Goal: Task Accomplishment & Management: Use online tool/utility

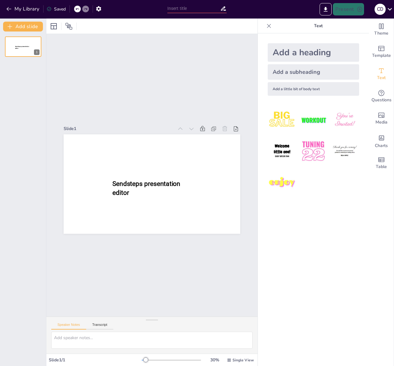
type input "New Sendsteps"
click at [184, 10] on input "New Sendsteps" at bounding box center [193, 8] width 53 height 9
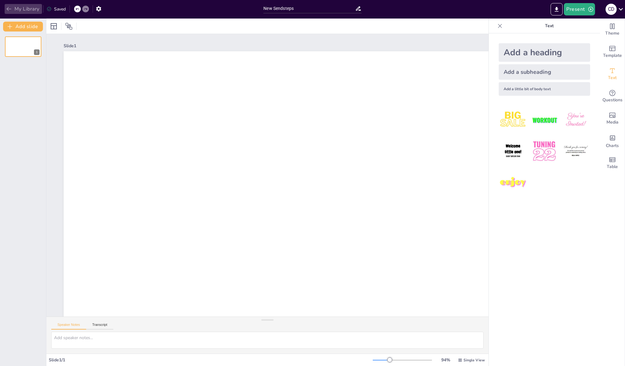
click at [11, 12] on icon "button" at bounding box center [9, 9] width 6 height 6
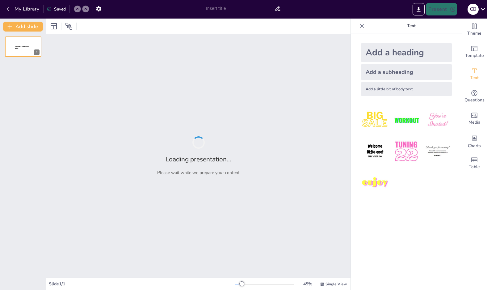
type input "Síndrome de Corrientes Urbanas: Impacto de la Urbanización en los Ecosistemas"
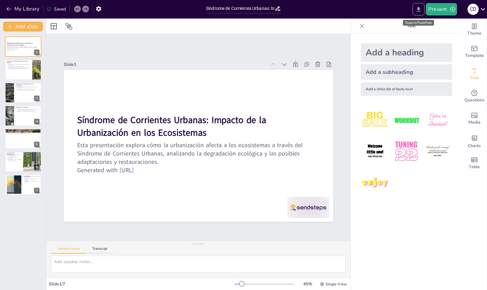
click at [419, 11] on icon "Export to PowerPoint" at bounding box center [419, 9] width 4 height 5
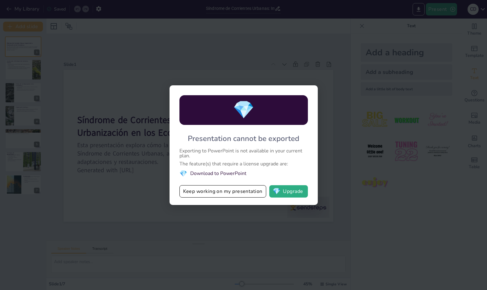
click at [347, 154] on div "💎 Presentation cannot be exported Exporting to PowerPoint is not available in y…" at bounding box center [243, 145] width 487 height 290
click at [95, 51] on div "💎 Presentation cannot be exported Exporting to PowerPoint is not available in y…" at bounding box center [243, 145] width 487 height 290
click at [213, 194] on button "Keep working on my presentation" at bounding box center [222, 191] width 87 height 12
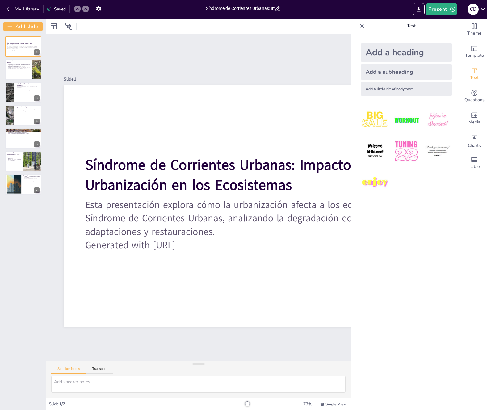
click at [356, 27] on div "Text" at bounding box center [406, 26] width 111 height 15
click at [361, 28] on icon at bounding box center [362, 26] width 6 height 6
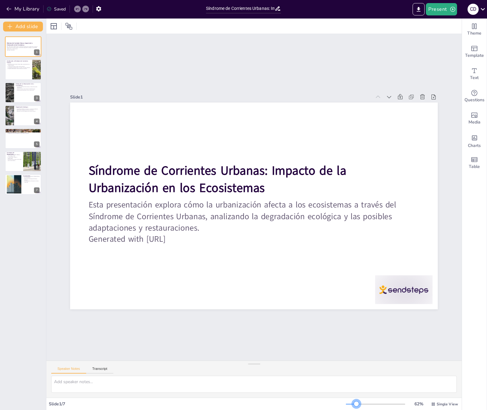
click at [357, 289] on div at bounding box center [356, 404] width 5 height 5
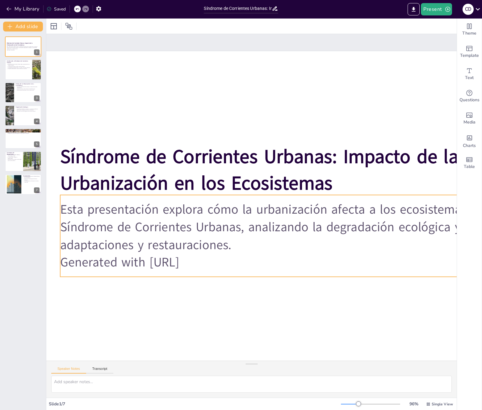
scroll to position [0, 32]
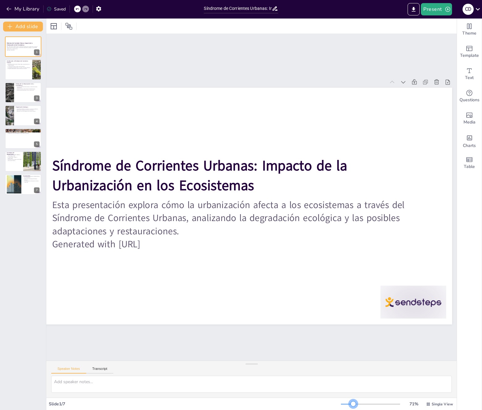
click at [354, 289] on div at bounding box center [370, 404] width 59 height 5
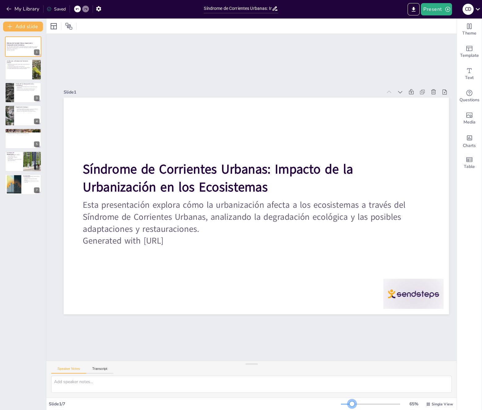
click at [353, 289] on div at bounding box center [352, 404] width 5 height 5
click at [472, 32] on span "Theme" at bounding box center [469, 33] width 14 height 7
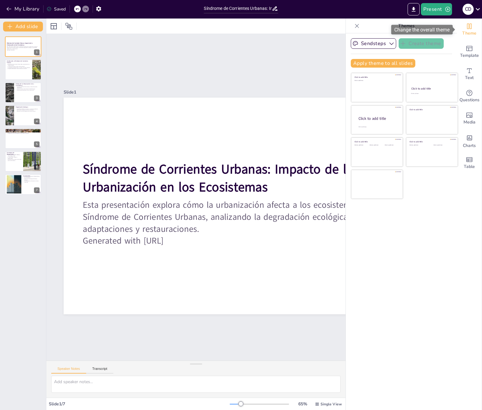
click at [472, 32] on span "Theme" at bounding box center [469, 33] width 14 height 7
click at [336, 54] on div "Slide 1 Síndrome de Corrientes Urbanas: Impacto de la Urbanización en los Ecosi…" at bounding box center [256, 197] width 420 height 327
click at [357, 25] on icon at bounding box center [357, 26] width 6 height 6
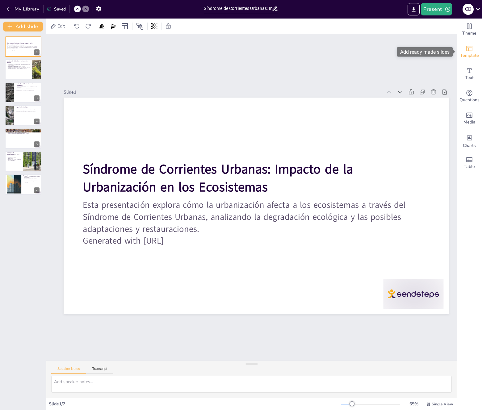
click at [472, 50] on icon "Add ready made slides" at bounding box center [469, 48] width 6 height 5
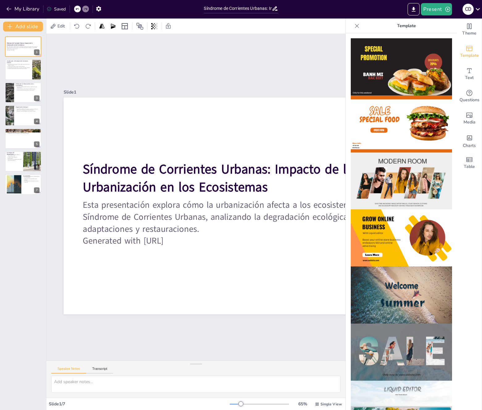
click at [394, 289] on img at bounding box center [401, 295] width 101 height 57
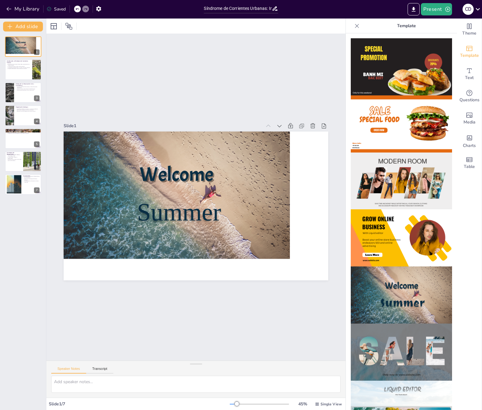
click at [77, 8] on icon at bounding box center [77, 9] width 3 height 2
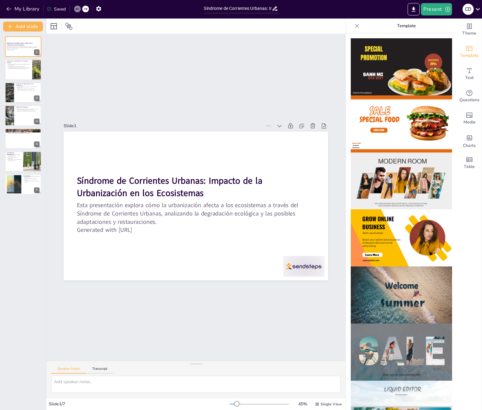
click at [353, 27] on div at bounding box center [357, 26] width 10 height 10
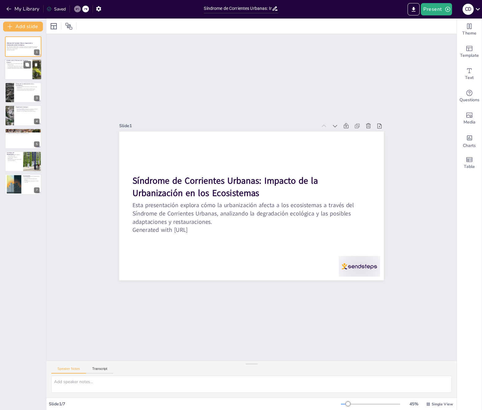
click at [23, 73] on div at bounding box center [23, 69] width 37 height 21
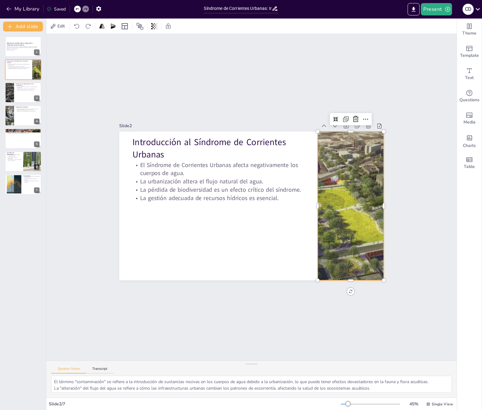
click at [349, 216] on div at bounding box center [349, 216] width 269 height 175
click at [406, 194] on div "Slide 1 Síndrome de Corrientes Urbanas: Impacto de la Urbanización en los Ecosi…" at bounding box center [251, 197] width 410 height 327
click at [52, 26] on icon at bounding box center [53, 26] width 7 height 7
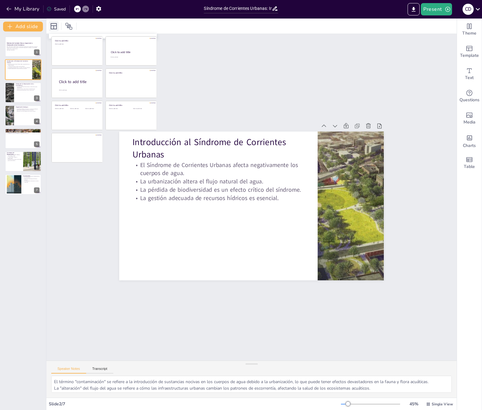
click at [52, 26] on icon at bounding box center [53, 26] width 7 height 7
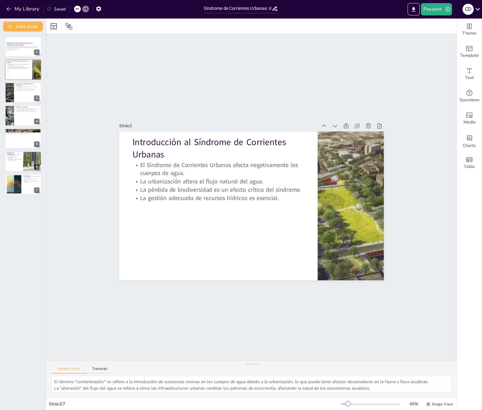
click at [75, 289] on div "Slide 1 Síndrome de Corrientes Urbanas: Impacto de la Urbanización en los Ecosi…" at bounding box center [251, 197] width 410 height 327
click at [22, 90] on p "Contaminantes deterioran la flora y fauna local." at bounding box center [28, 90] width 24 height 1
type textarea "La "impermeabilización" del suelo es un proceso que impide la infiltración del …"
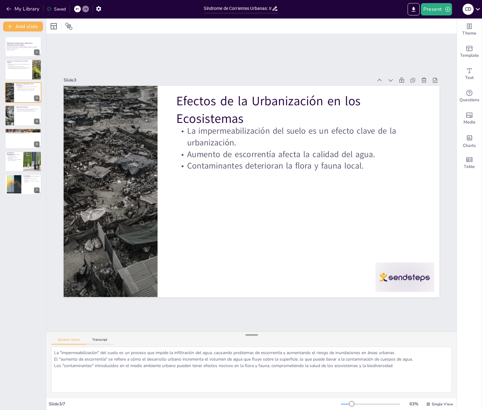
drag, startPoint x: 253, startPoint y: 364, endPoint x: 249, endPoint y: 334, distance: 29.3
click at [249, 289] on div at bounding box center [252, 335] width 12 height 6
click at [23, 43] on strong "Síndrome de Corrientes Urbanas: Impacto de la Urbanización en los Ecosistemas" at bounding box center [19, 43] width 26 height 3
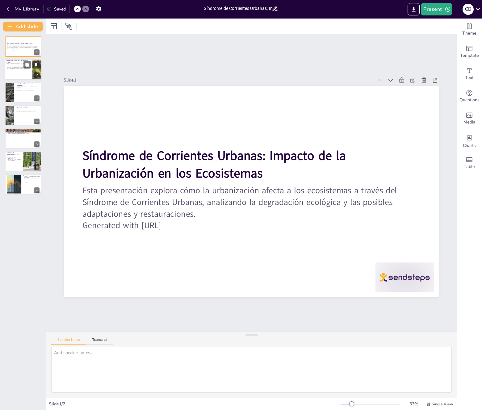
click at [15, 73] on div at bounding box center [23, 69] width 37 height 21
type textarea "El término "contaminación" se refiere a la introducción de sustancias nocivas e…"
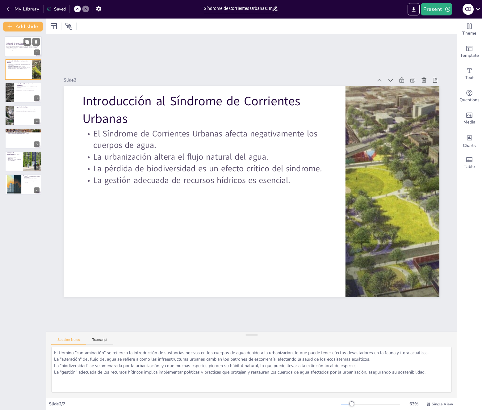
click at [11, 52] on div at bounding box center [23, 46] width 37 height 21
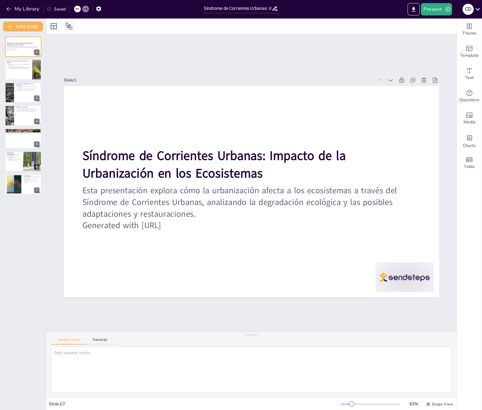
click at [71, 26] on icon at bounding box center [68, 26] width 7 height 7
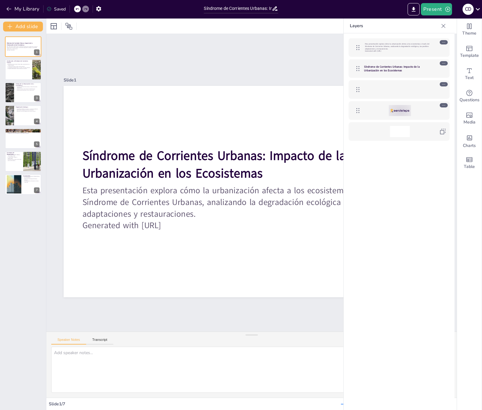
click at [443, 24] on icon at bounding box center [443, 26] width 6 height 6
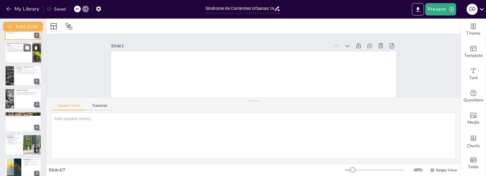
scroll to position [16, 0]
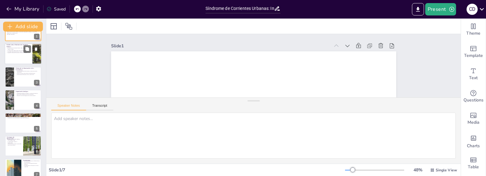
click at [22, 55] on div at bounding box center [23, 54] width 37 height 21
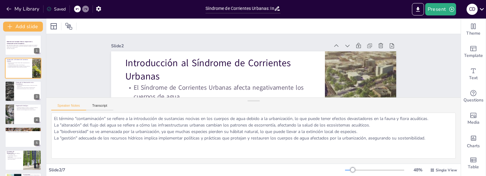
scroll to position [1, 0]
drag, startPoint x: 53, startPoint y: 117, endPoint x: 339, endPoint y: 149, distance: 287.9
click at [339, 149] on textarea "El término "contaminación" se refiere a la introducción de sustancias nocivas e…" at bounding box center [253, 135] width 405 height 46
click at [22, 85] on p "Efectos de la Urbanización en los Ecosistemas" at bounding box center [28, 83] width 24 height 3
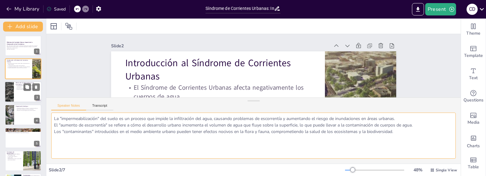
scroll to position [0, 0]
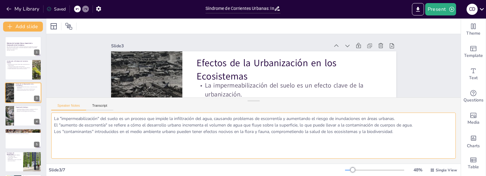
drag, startPoint x: 70, startPoint y: 123, endPoint x: 444, endPoint y: 156, distance: 374.8
click at [449, 149] on textarea "La "impermeabilización" del suelo es un proceso que impide la infiltración del …" at bounding box center [253, 135] width 405 height 46
click at [16, 112] on div at bounding box center [23, 115] width 37 height 21
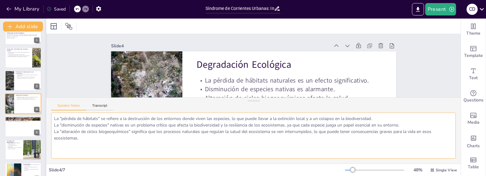
drag, startPoint x: 79, startPoint y: 135, endPoint x: 45, endPoint y: 115, distance: 39.6
click at [45, 115] on div "Document fonts Akatab Recently used Mulish Popular fonts Lato Montserrat Open S…" at bounding box center [243, 97] width 486 height 157
click at [14, 130] on div at bounding box center [23, 126] width 37 height 21
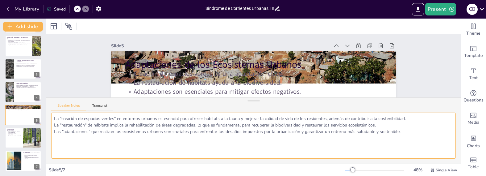
drag, startPoint x: 53, startPoint y: 120, endPoint x: 411, endPoint y: 135, distance: 358.6
click at [411, 135] on textarea "La "creación de espacios verdes" en entornos urbanos es esencial para ofrecer h…" at bounding box center [253, 135] width 405 height 46
click at [16, 138] on div at bounding box center [23, 137] width 37 height 21
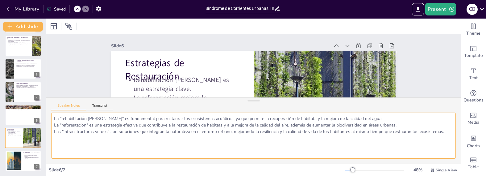
drag, startPoint x: 54, startPoint y: 117, endPoint x: 431, endPoint y: 141, distance: 378.5
click at [431, 141] on textarea "La "rehabilitación [PERSON_NAME]" es fundamental para restaurar los ecosistemas…" at bounding box center [253, 135] width 405 height 46
click at [21, 164] on div at bounding box center [23, 160] width 37 height 21
type textarea "La "sostenibilidad" se refiere a la capacidad de mantener la salud de los ecosi…"
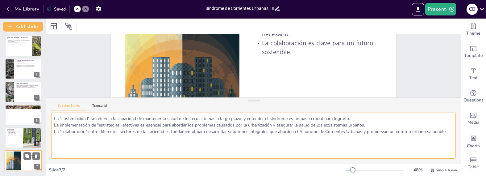
scroll to position [66, 0]
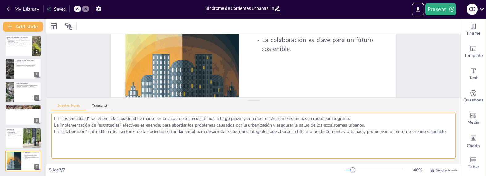
drag, startPoint x: 55, startPoint y: 117, endPoint x: 434, endPoint y: 135, distance: 379.4
click at [434, 135] on textarea "La "sostenibilidad" se refiere a la capacidad de mantener la salud de los ecosi…" at bounding box center [253, 135] width 405 height 46
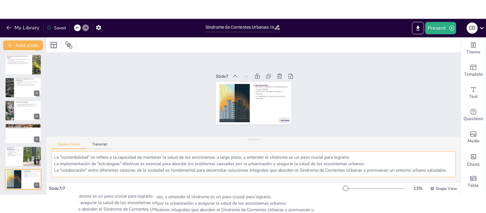
scroll to position [0, 0]
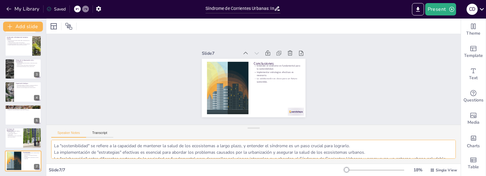
drag, startPoint x: 256, startPoint y: 100, endPoint x: 256, endPoint y: 128, distance: 27.2
click at [256, 128] on div at bounding box center [254, 128] width 12 height 6
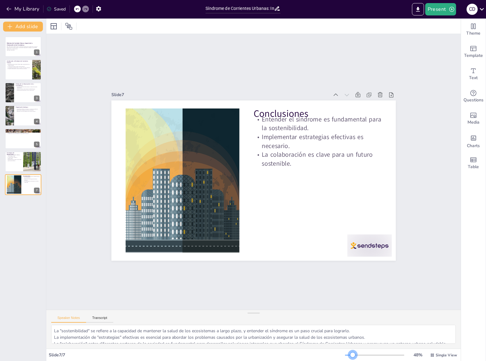
click at [354, 289] on div at bounding box center [353, 354] width 5 height 5
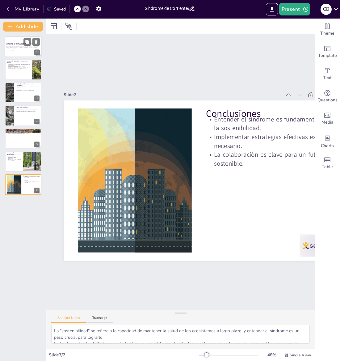
click at [15, 46] on p "Esta presentación explora cómo la urbanización afecta a los ecosistemas a travé…" at bounding box center [22, 47] width 33 height 3
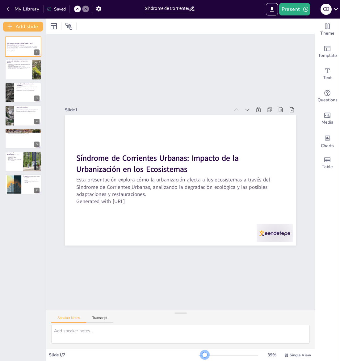
click at [205, 289] on div at bounding box center [204, 354] width 5 height 5
click at [9, 64] on p "El Síndrome de Corrientes Urbanas afecta negativamente los cuerpos de agua." at bounding box center [18, 64] width 24 height 2
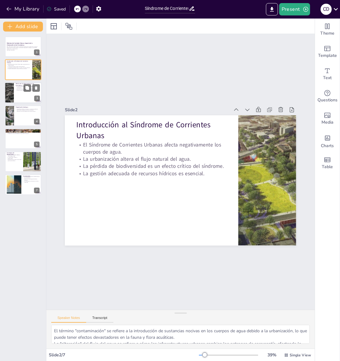
click at [19, 90] on p "Contaminantes deterioran la flora y fauna local." at bounding box center [28, 90] width 24 height 1
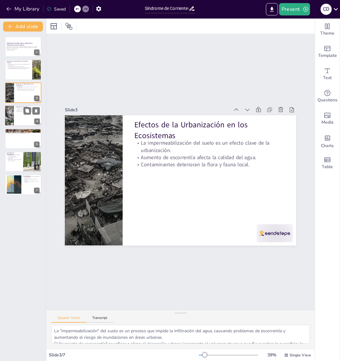
click at [16, 120] on div at bounding box center [23, 115] width 37 height 21
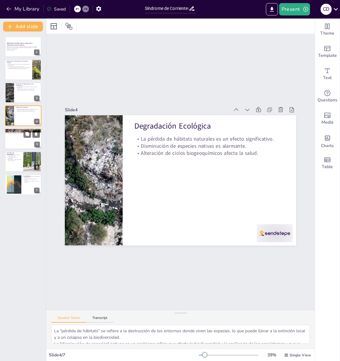
click at [19, 141] on div at bounding box center [23, 138] width 37 height 21
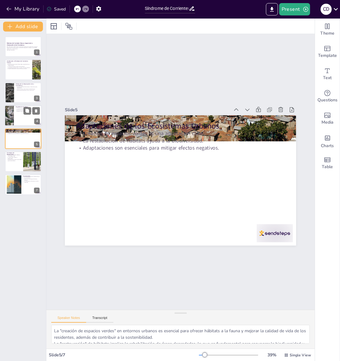
click at [24, 122] on div at bounding box center [23, 115] width 37 height 21
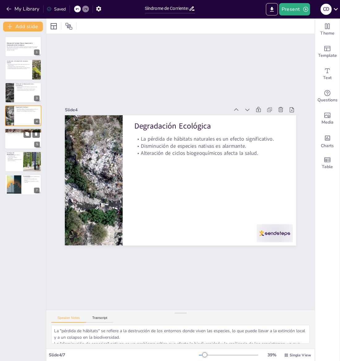
click at [14, 141] on div at bounding box center [23, 138] width 37 height 21
type textarea "La "creación de espacios verdes" en entornos urbanos es esencial para ofrecer h…"
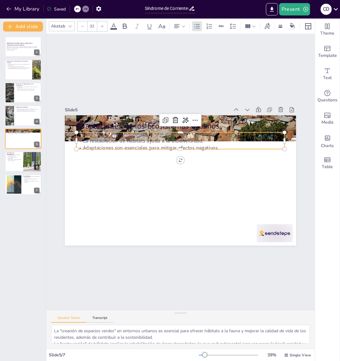
click at [143, 137] on p "La restauración de hábitats ayuda a la biodiversidad." at bounding box center [181, 140] width 208 height 7
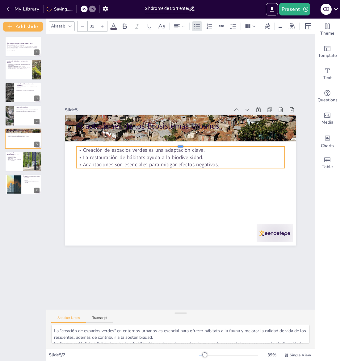
drag, startPoint x: 222, startPoint y: 139, endPoint x: 221, endPoint y: 149, distance: 10.6
click at [221, 149] on div "Adaptaciones de los Ecosistemas Urbanos Creación de espacios verdes es una adap…" at bounding box center [180, 180] width 231 height 130
click at [204, 146] on div at bounding box center [184, 144] width 208 height 27
click at [187, 168] on div at bounding box center [181, 170] width 208 height 5
click at [76, 10] on icon at bounding box center [77, 9] width 4 height 4
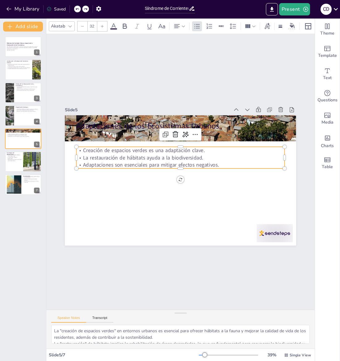
click at [76, 10] on icon at bounding box center [77, 9] width 4 height 4
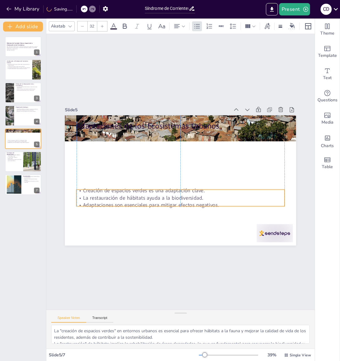
drag, startPoint x: 138, startPoint y: 149, endPoint x: 140, endPoint y: 203, distance: 54.7
click at [139, 206] on p "Adaptaciones son esenciales para mitigar efectos negativos." at bounding box center [181, 204] width 208 height 7
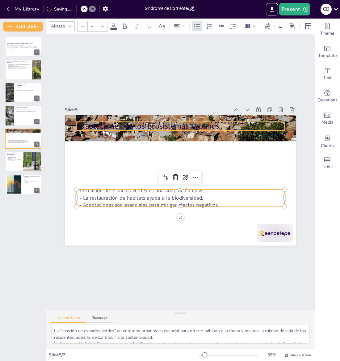
type input "48"
click at [146, 127] on p "Adaptaciones de los Ecosistemas Urbanos" at bounding box center [181, 126] width 208 height 11
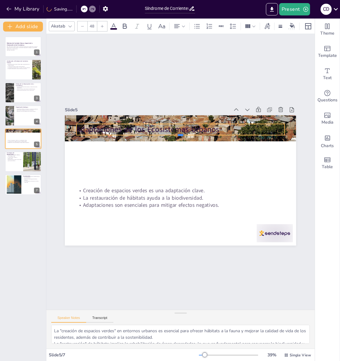
click at [148, 134] on div "Adaptaciones de los Ecosistemas Urbanos Creación de espacios verdes es una adap…" at bounding box center [180, 179] width 244 height 153
click at [82, 10] on div at bounding box center [84, 9] width 7 height 7
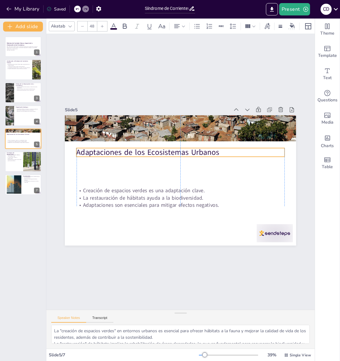
drag, startPoint x: 155, startPoint y: 125, endPoint x: 156, endPoint y: 149, distance: 24.1
click at [156, 149] on p "Adaptaciones de los Ecosistemas Urbanos" at bounding box center [181, 152] width 208 height 11
click at [158, 268] on div "Slide 1 Síndrome de Corrientes Urbanas: Impacto de la Urbanización en los Ecosi…" at bounding box center [181, 172] width 296 height 302
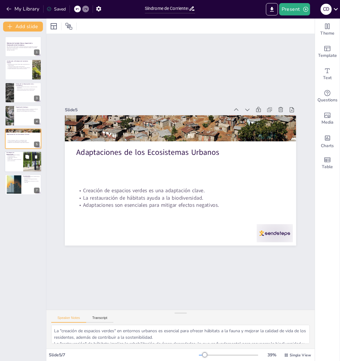
click at [19, 157] on p "La reforestación mejora la biodiversidad." at bounding box center [13, 158] width 15 height 2
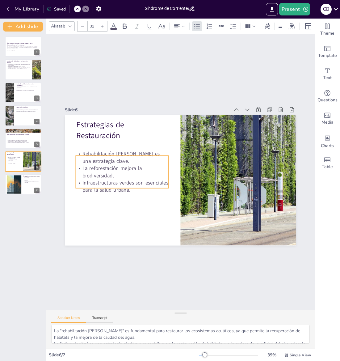
drag, startPoint x: 132, startPoint y: 172, endPoint x: 132, endPoint y: 187, distance: 15.5
click at [162, 158] on p "Infraestructuras verdes son esenciales para la salud urbana." at bounding box center [178, 112] width 33 height 94
click at [102, 89] on div "Slide 1 Síndrome de Corrientes Urbanas: Impacto de la Urbanización en los Ecosi…" at bounding box center [181, 172] width 296 height 302
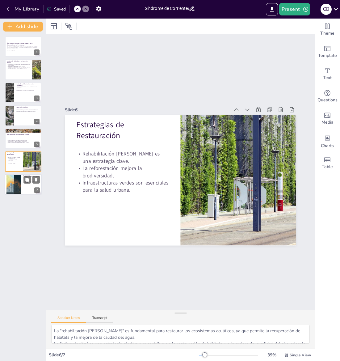
click at [17, 183] on div at bounding box center [14, 184] width 27 height 19
type textarea "La "sostenibilidad" se refiere a la capacidad de mantener la salud de los ecosi…"
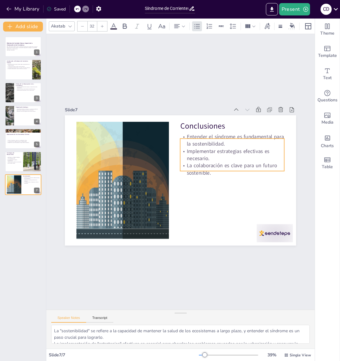
drag, startPoint x: 206, startPoint y: 165, endPoint x: 205, endPoint y: 171, distance: 6.2
click at [205, 171] on p "La colaboración es clave para un futuro sostenible." at bounding box center [232, 169] width 104 height 15
click at [85, 66] on div "Slide 1 Síndrome de Corrientes Urbanas: Impacto de la Urbanización en los Ecosi…" at bounding box center [180, 171] width 268 height 275
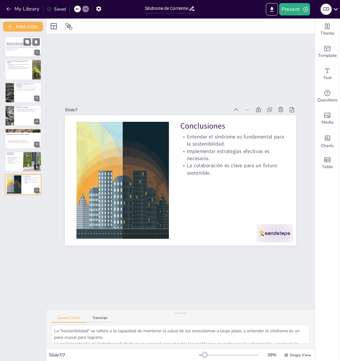
click at [15, 50] on p "Generated with [URL]" at bounding box center [22, 49] width 33 height 1
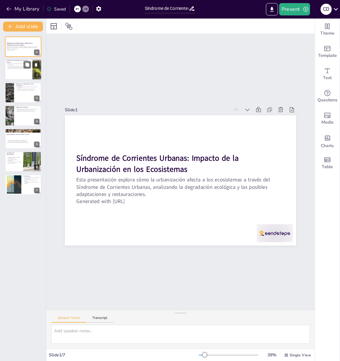
click at [22, 69] on div at bounding box center [23, 69] width 37 height 21
type textarea "El término "contaminación" se refiere a la introducción de sustancias nocivas e…"
